Goal: Understand process/instructions: Learn how to perform a task or action

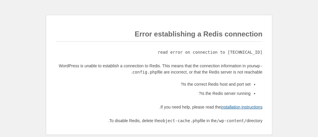
scroll to position [8, 0]
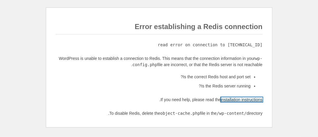
click at [235, 98] on link "installation instructions" at bounding box center [242, 99] width 42 height 5
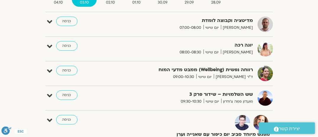
scroll to position [118, 0]
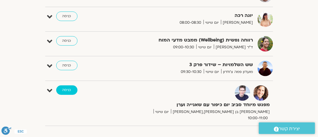
click at [70, 91] on link "כניסה" at bounding box center [66, 89] width 21 height 9
